Goal: Transaction & Acquisition: Purchase product/service

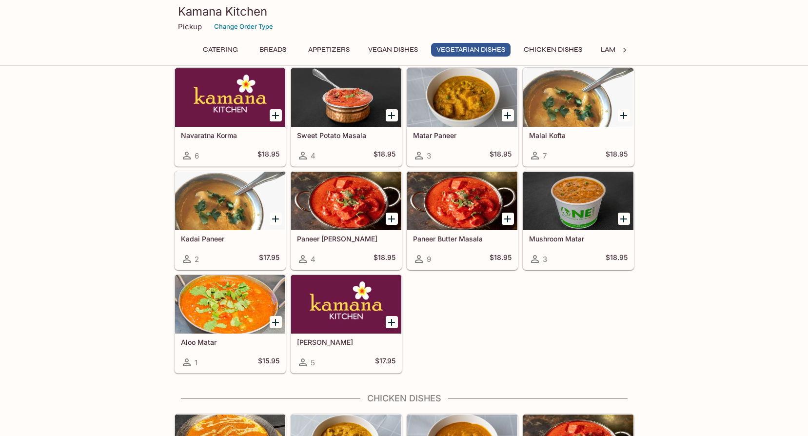
scroll to position [1415, 0]
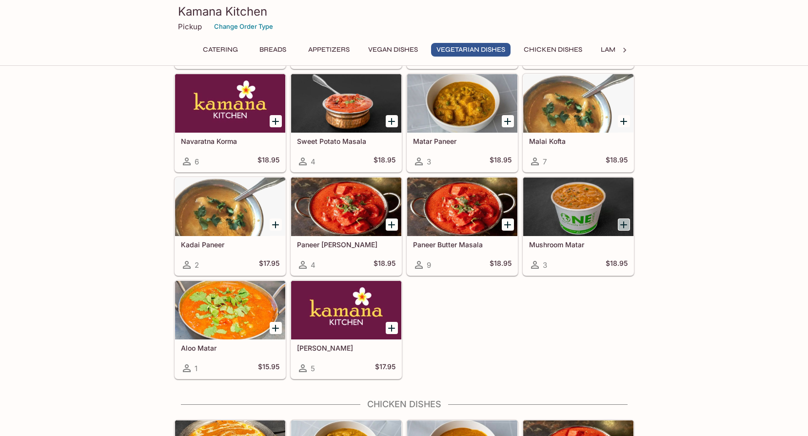
click at [625, 225] on icon "Add Mushroom Matar" at bounding box center [624, 225] width 12 height 12
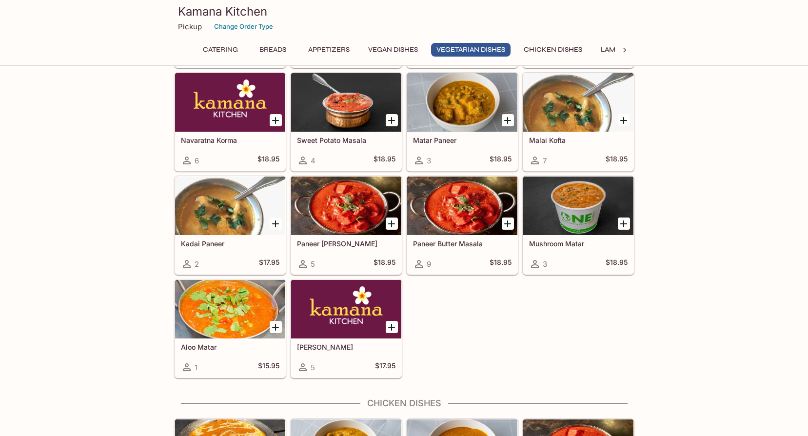
scroll to position [1415, 0]
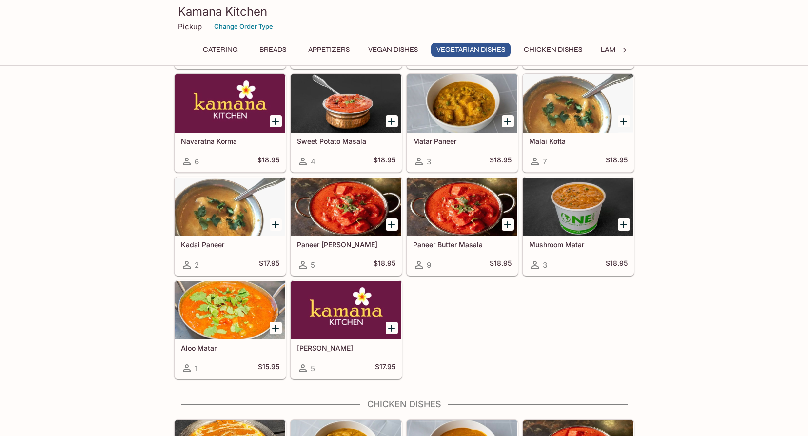
click at [622, 226] on icon "Add Mushroom Matar" at bounding box center [624, 225] width 12 height 12
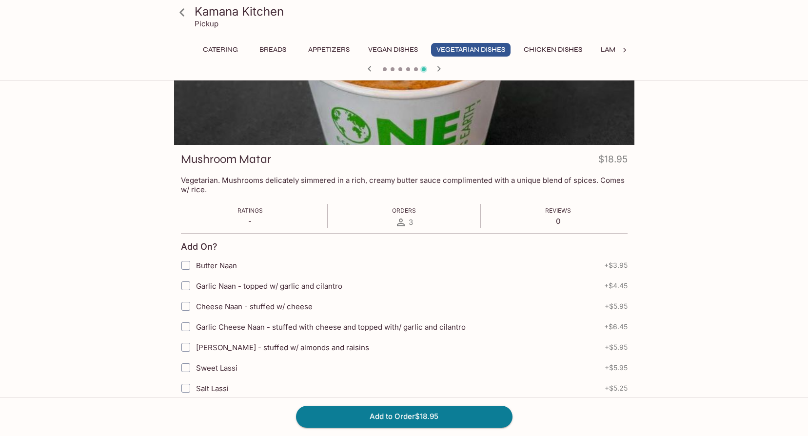
scroll to position [98, 0]
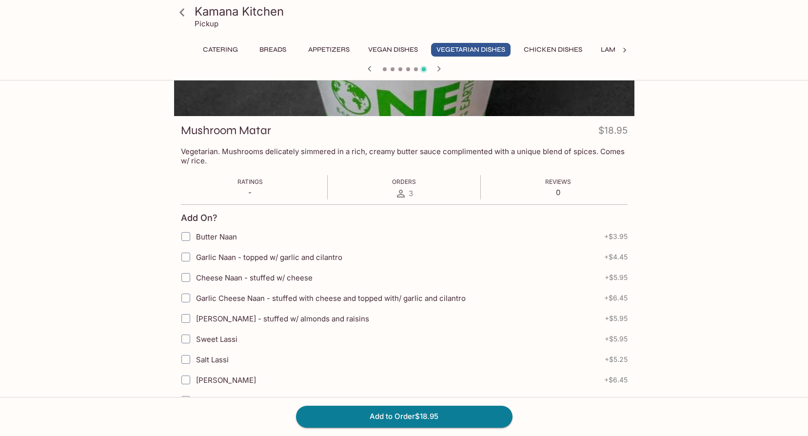
click at [405, 194] on icon at bounding box center [401, 194] width 12 height 12
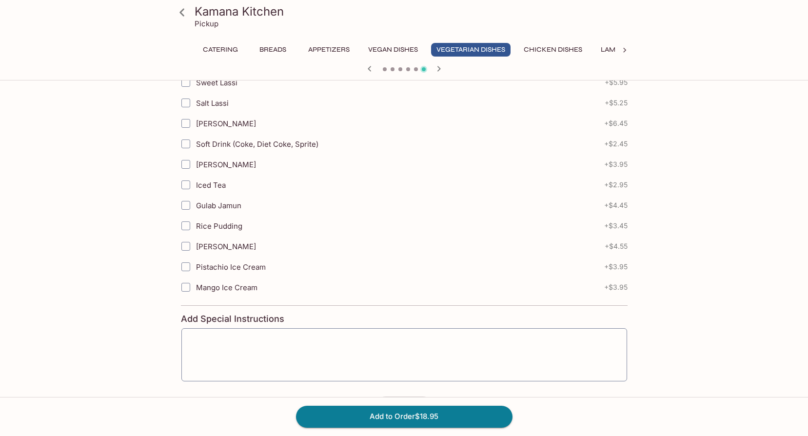
scroll to position [391, 0]
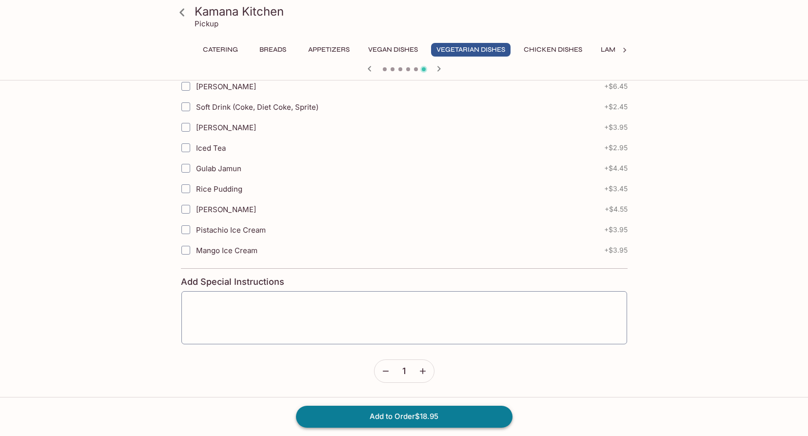
click at [423, 419] on button "Add to Order $18.95" at bounding box center [404, 416] width 217 height 21
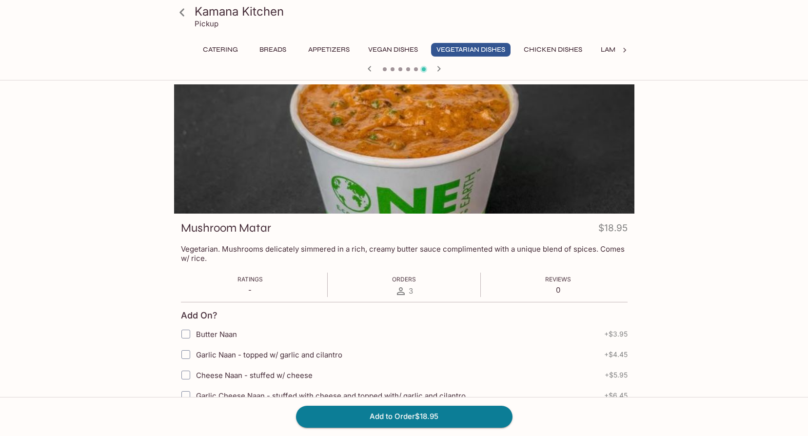
scroll to position [341, 0]
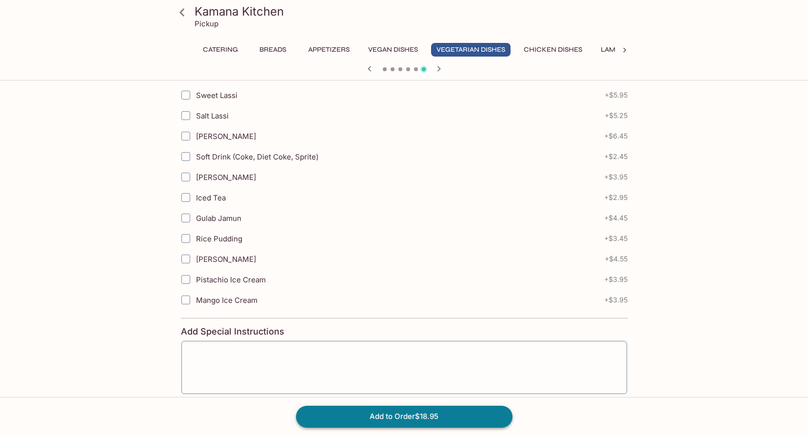
click at [383, 416] on button "Add to Order $18.95" at bounding box center [404, 416] width 217 height 21
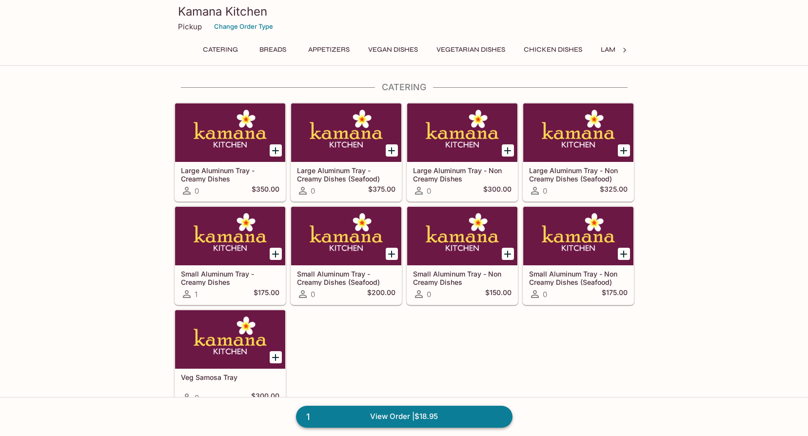
click at [400, 420] on link "1 View Order | $18.95" at bounding box center [404, 416] width 217 height 21
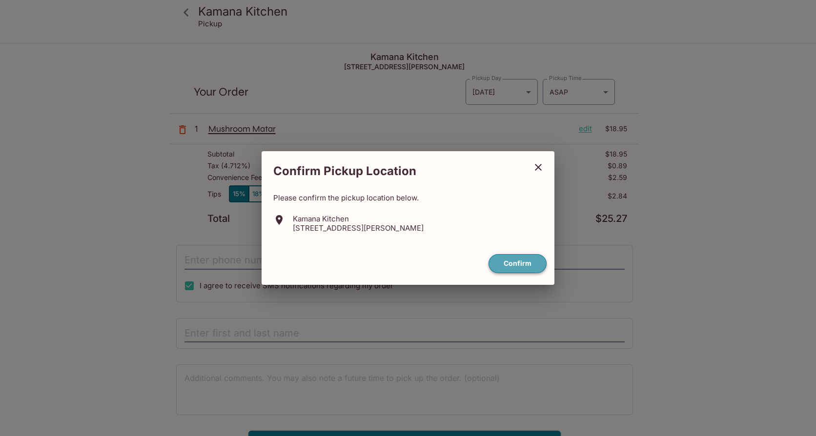
click at [517, 265] on button "Confirm" at bounding box center [517, 263] width 58 height 19
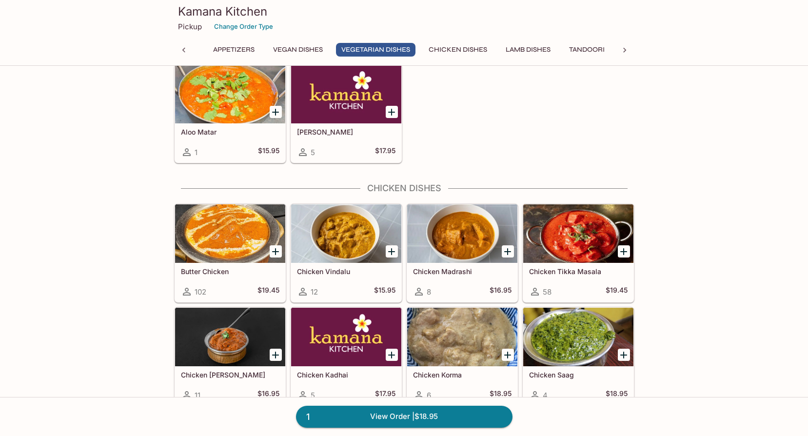
scroll to position [1463, 0]
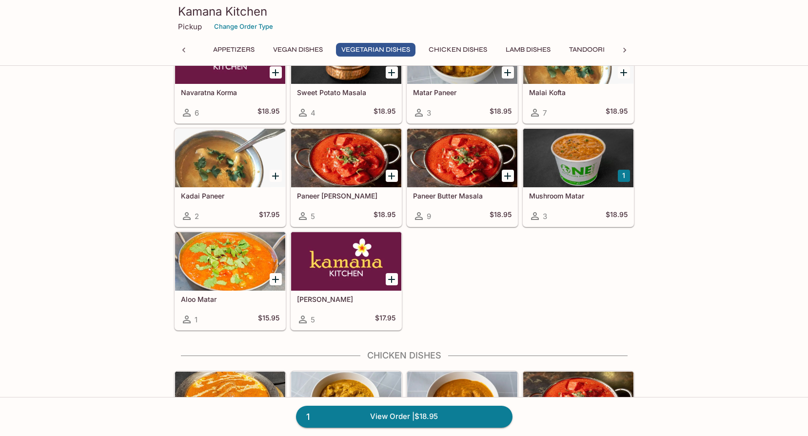
click at [559, 195] on h5 "Mushroom Matar" at bounding box center [578, 196] width 99 height 8
